Goal: Find specific fact: Find contact information

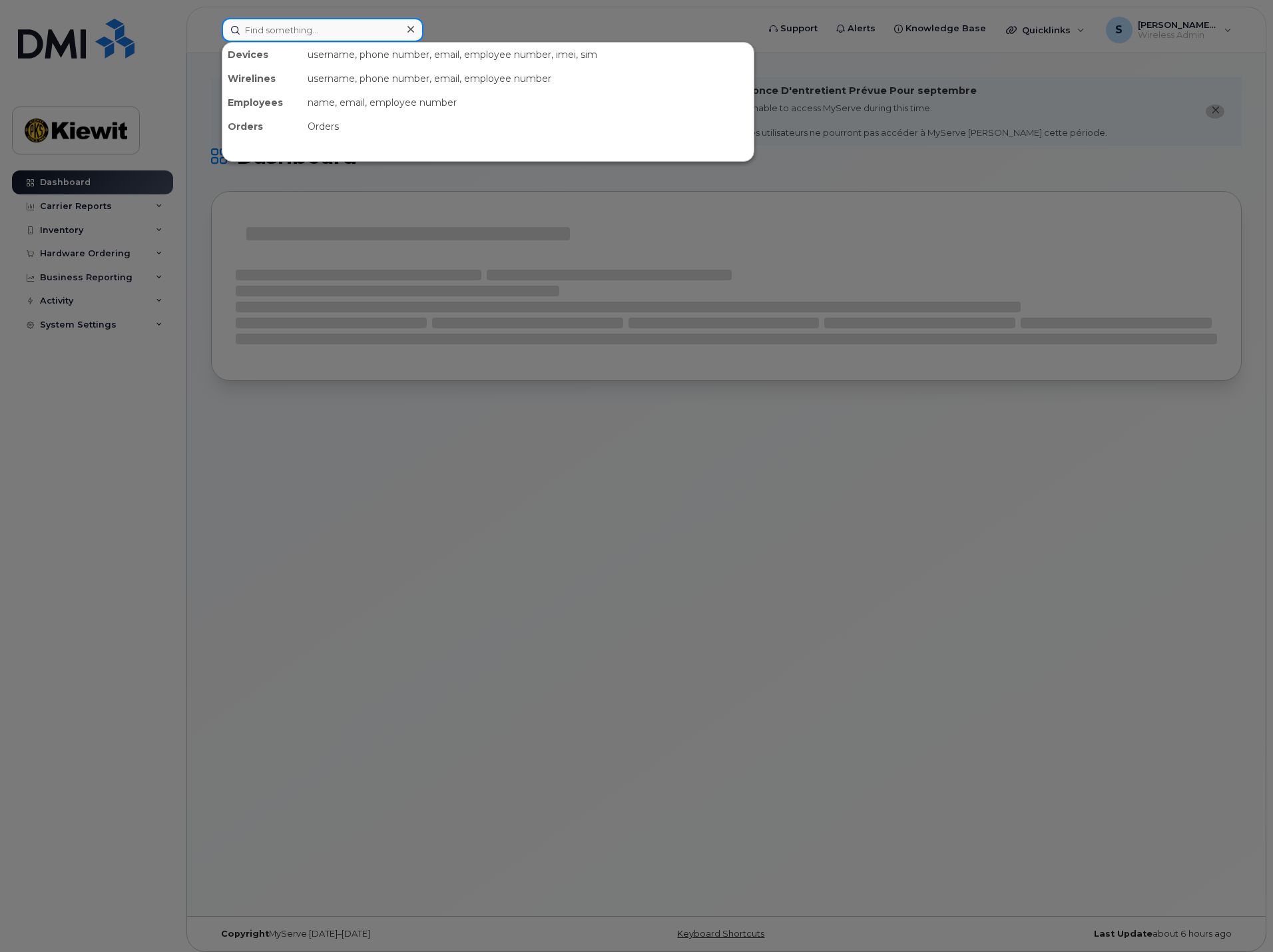
click at [303, 24] on input at bounding box center [323, 30] width 202 height 24
paste input "[PHONE_NUMBER]"
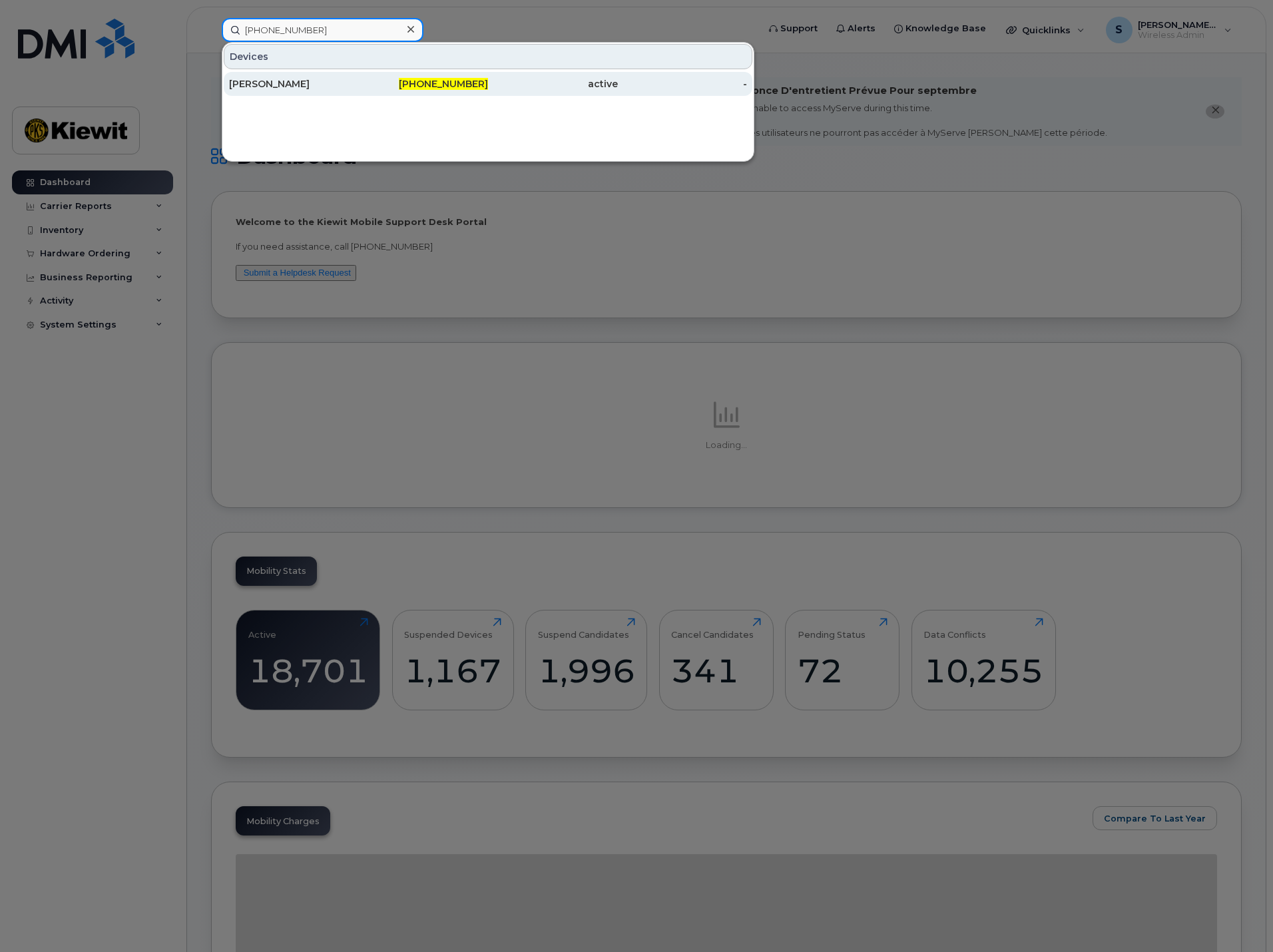
type input "[PHONE_NUMBER]"
click at [289, 80] on div "[PERSON_NAME]" at bounding box center [294, 84] width 130 height 13
